Goal: Navigation & Orientation: Find specific page/section

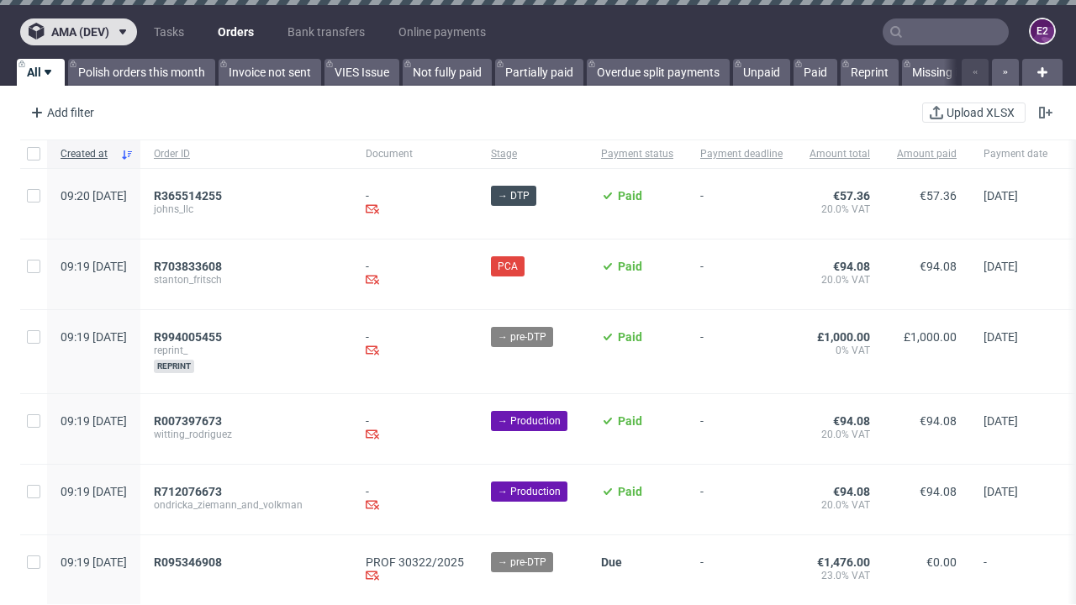
click at [78, 32] on span "ama (dev)" at bounding box center [80, 32] width 58 height 12
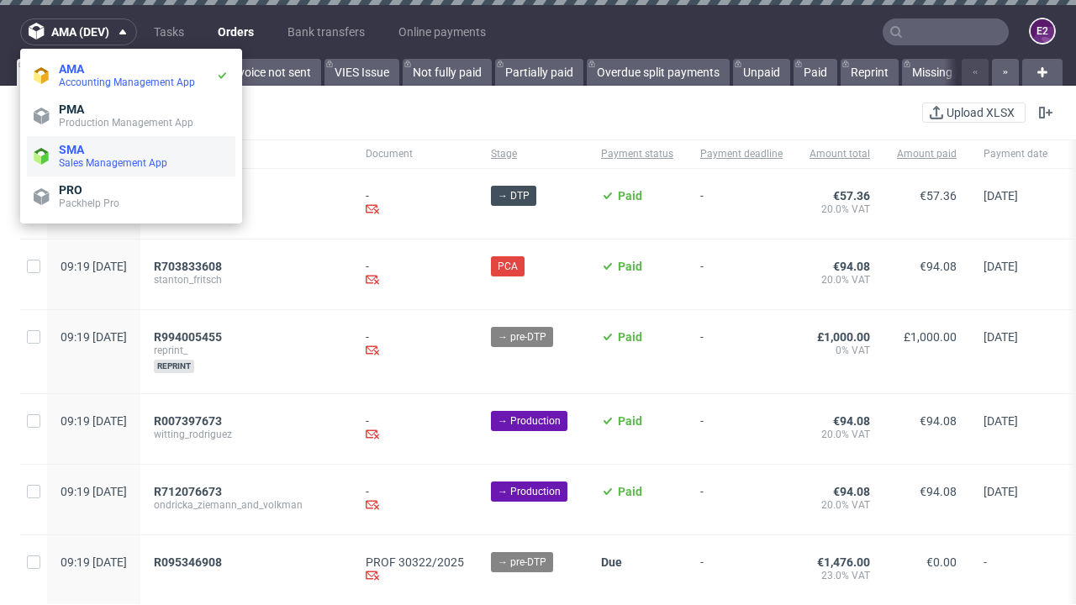
click at [131, 156] on span "Sales Management App" at bounding box center [144, 162] width 170 height 13
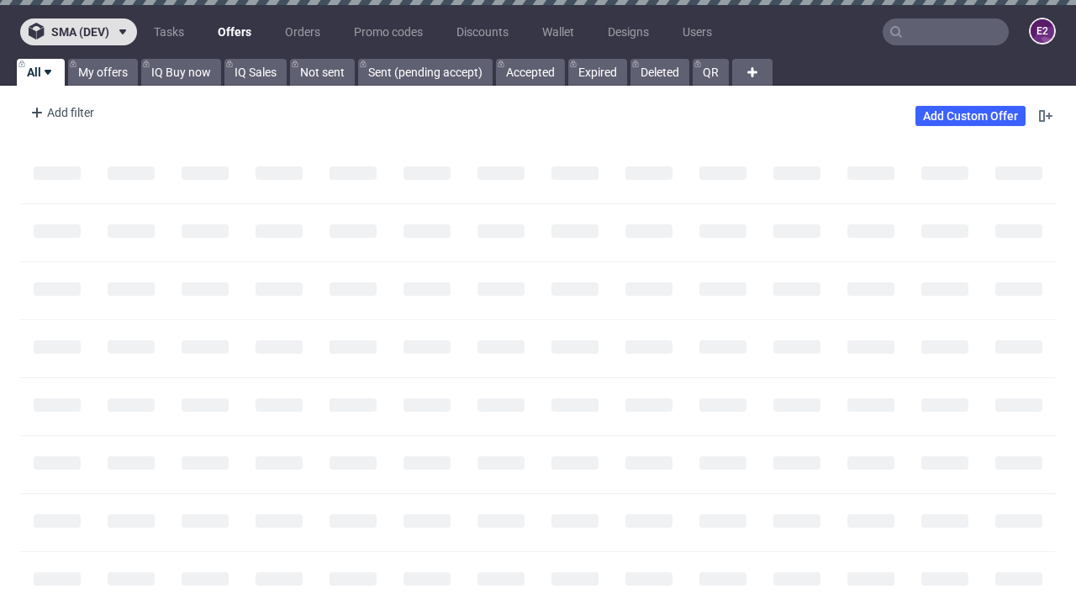
click at [78, 32] on span "sma (dev)" at bounding box center [80, 32] width 58 height 12
